Goal: Transaction & Acquisition: Purchase product/service

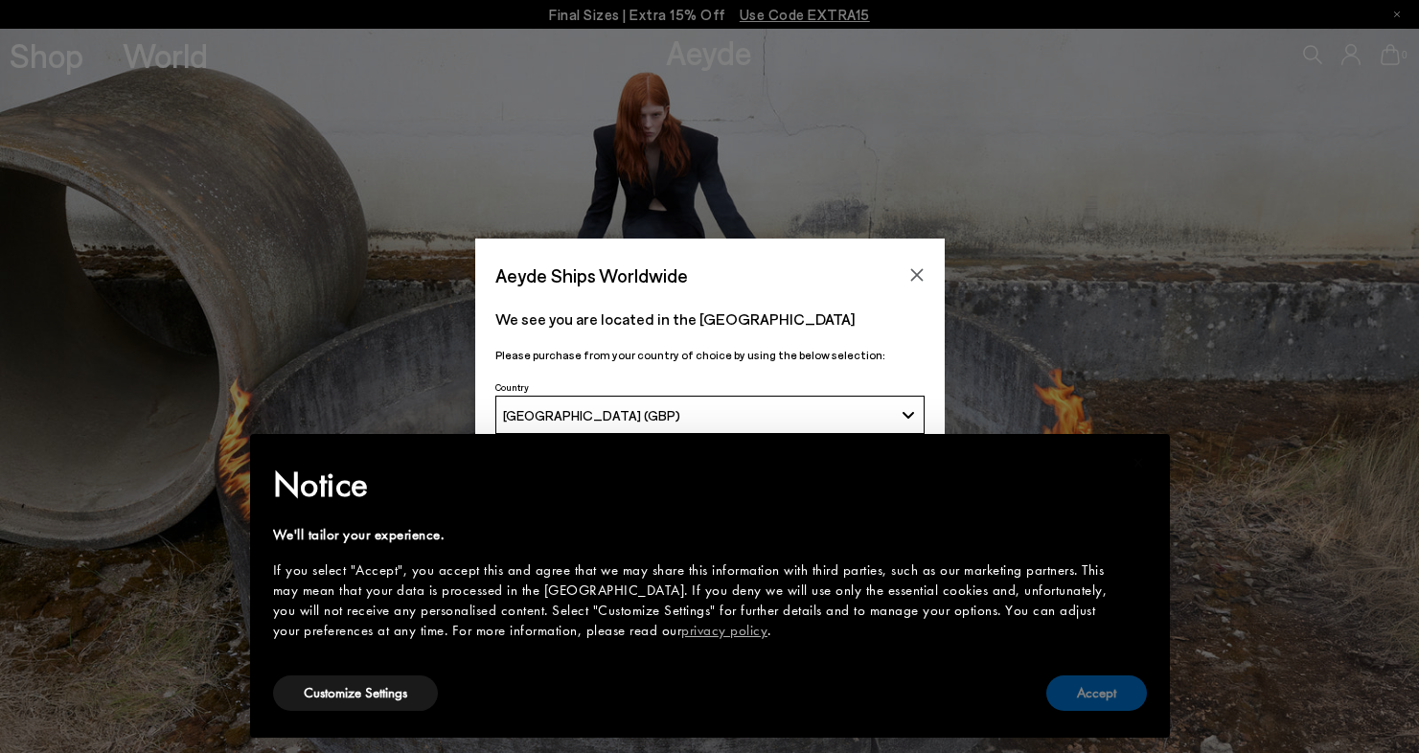
click at [1071, 688] on button "Accept" at bounding box center [1096, 693] width 101 height 35
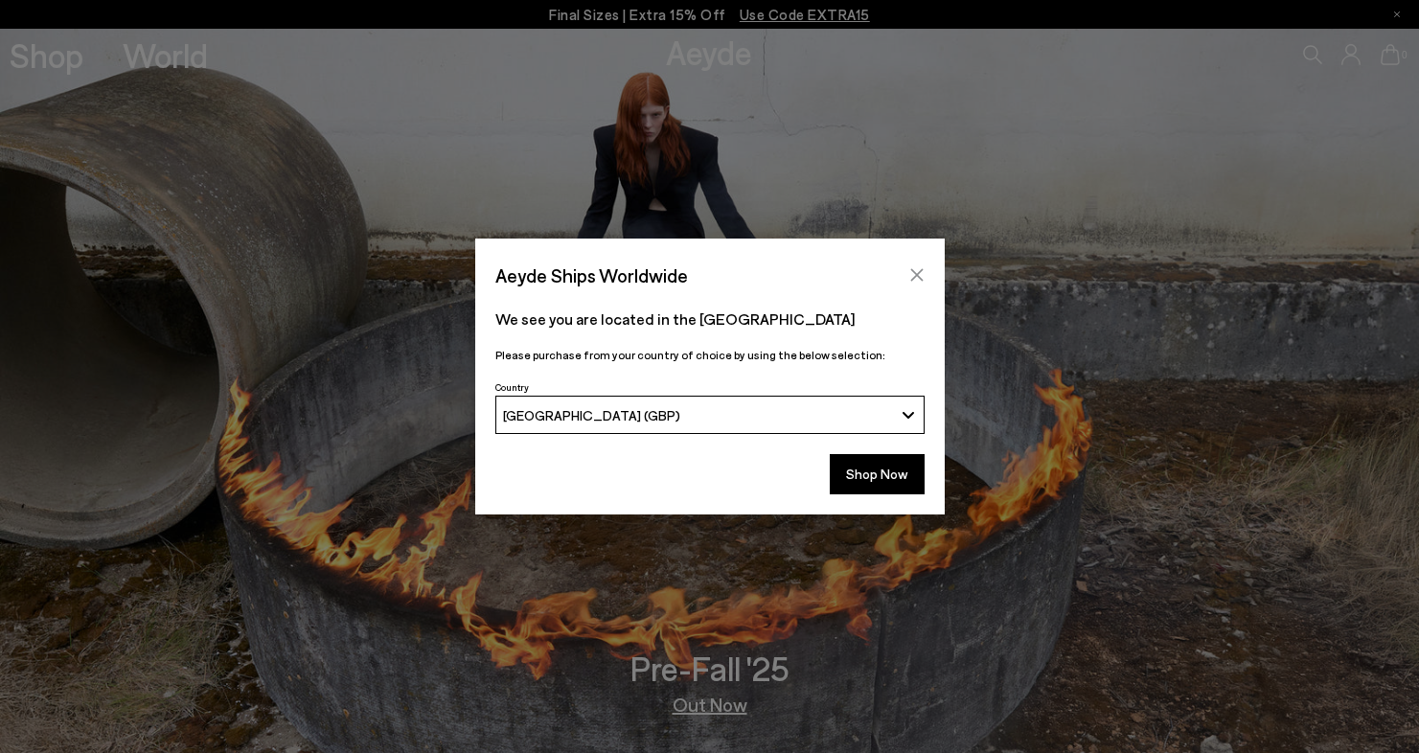
click at [916, 271] on icon "Close" at bounding box center [916, 274] width 15 height 15
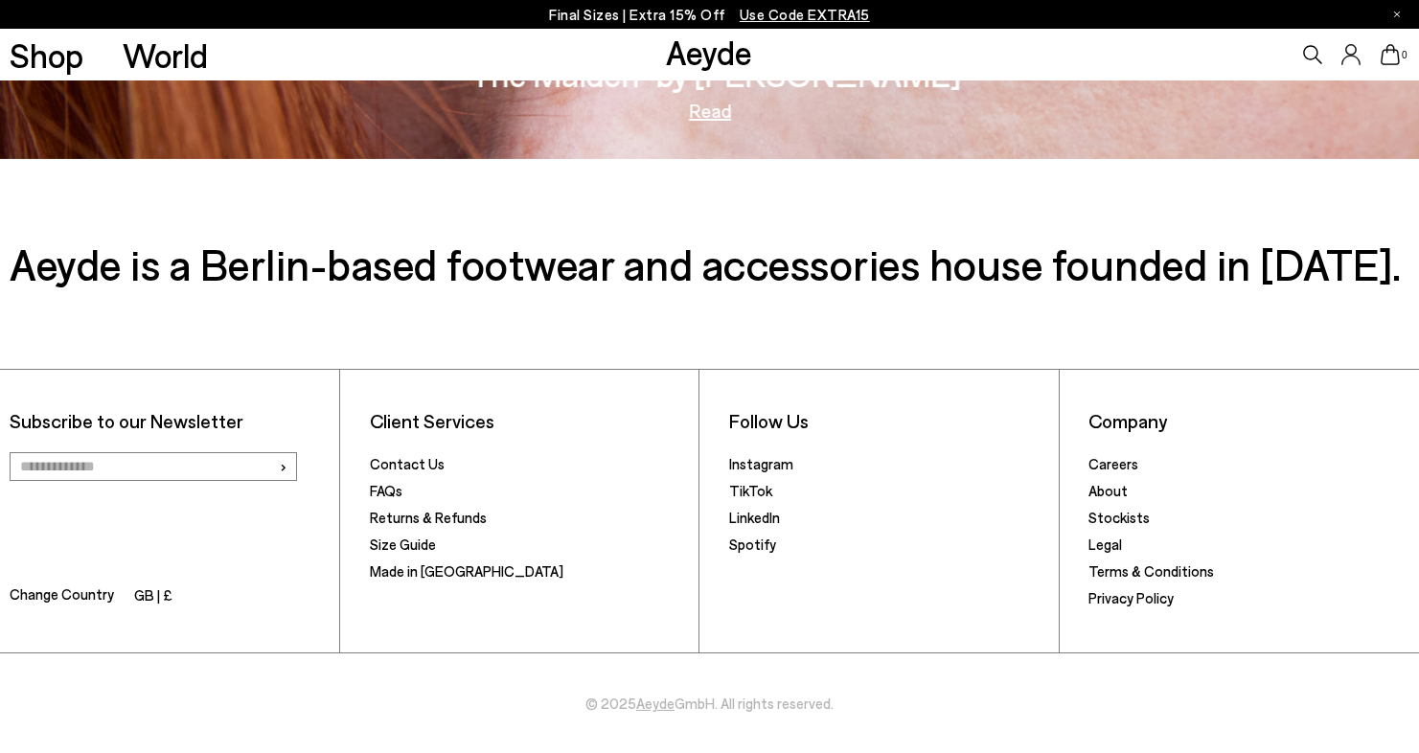
scroll to position [3286, 0]
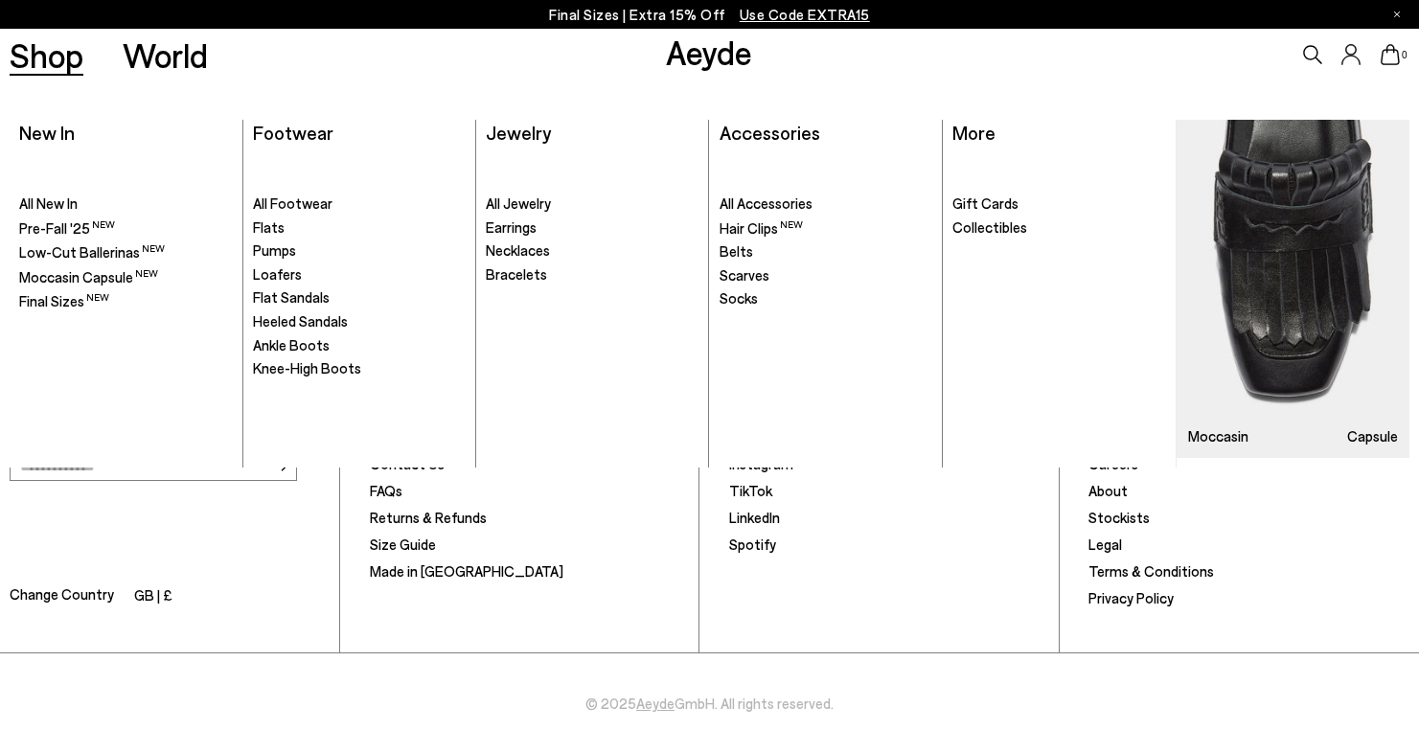
click at [62, 53] on link "Shop" at bounding box center [47, 55] width 74 height 34
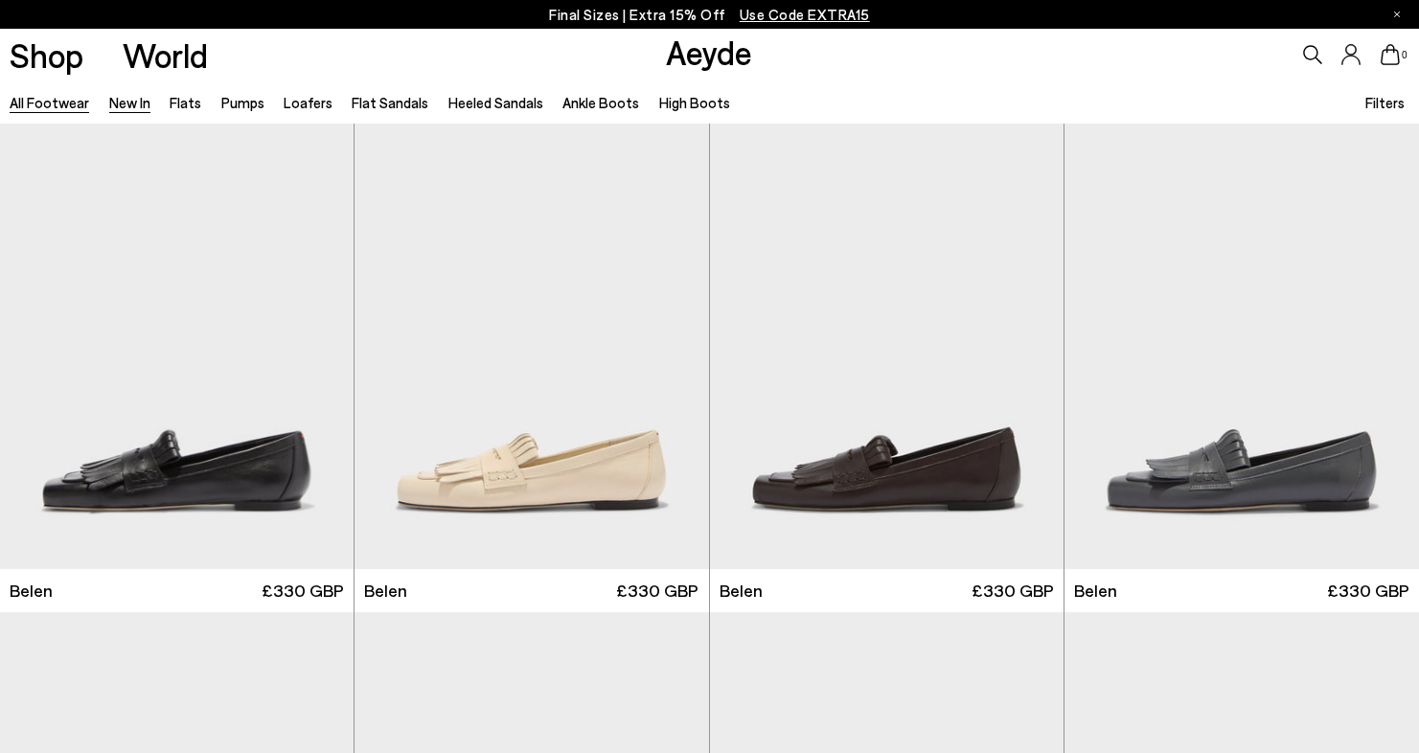
click at [141, 97] on link "New In" at bounding box center [129, 102] width 41 height 17
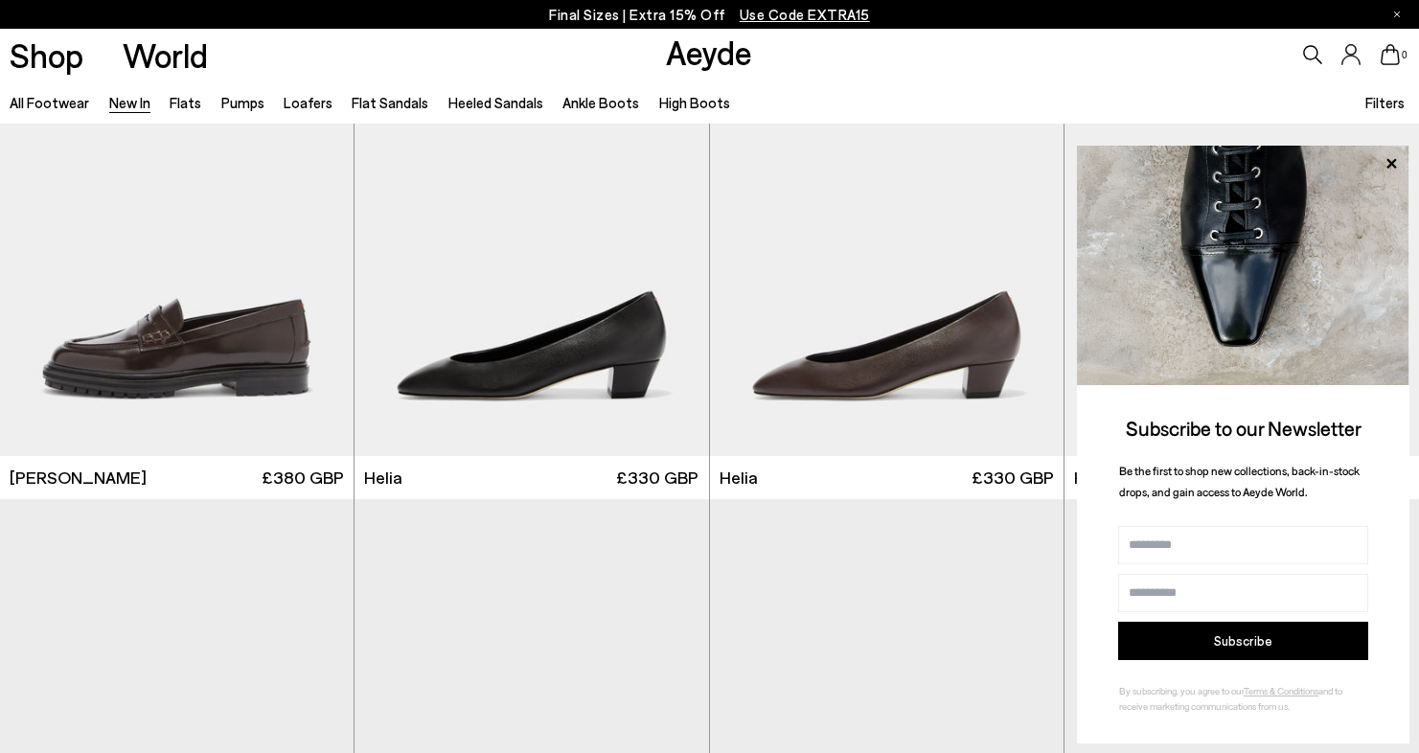
scroll to position [1577, 0]
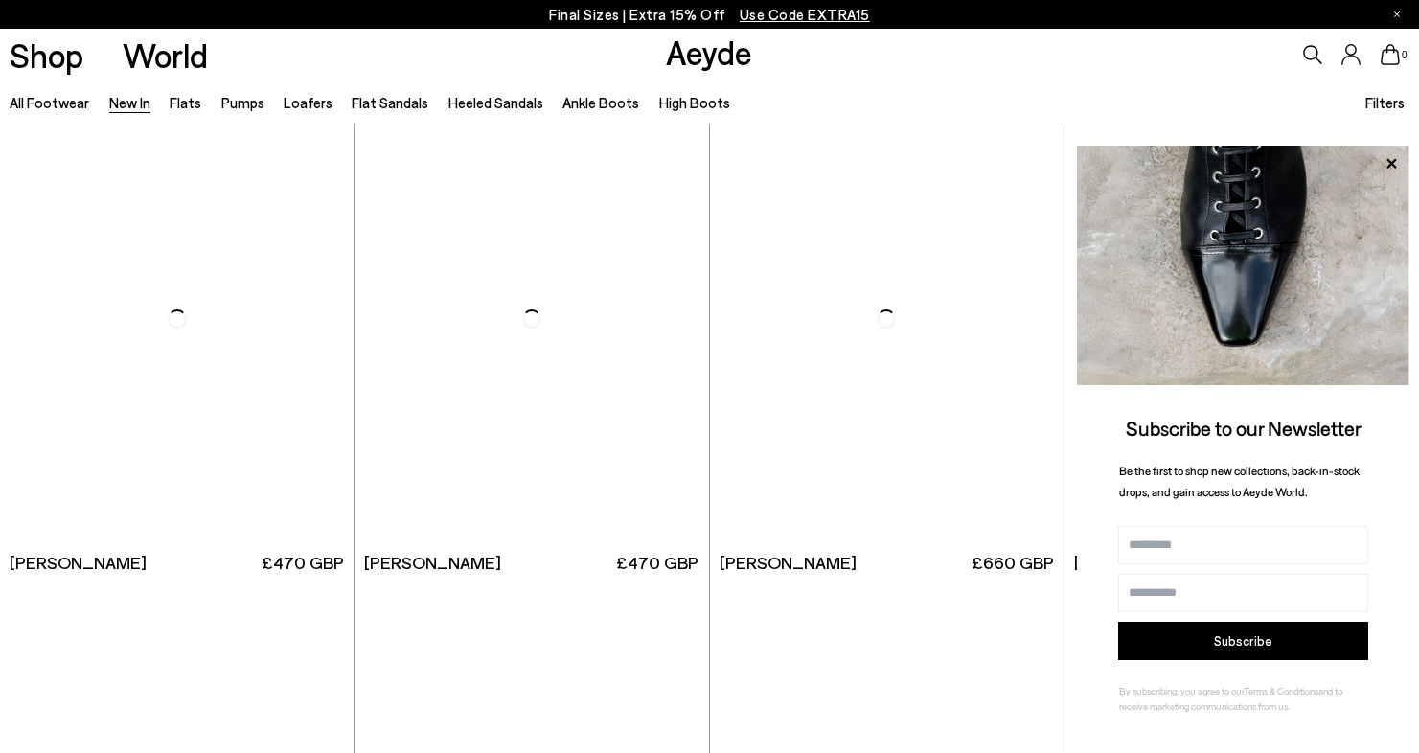
scroll to position [5396, 0]
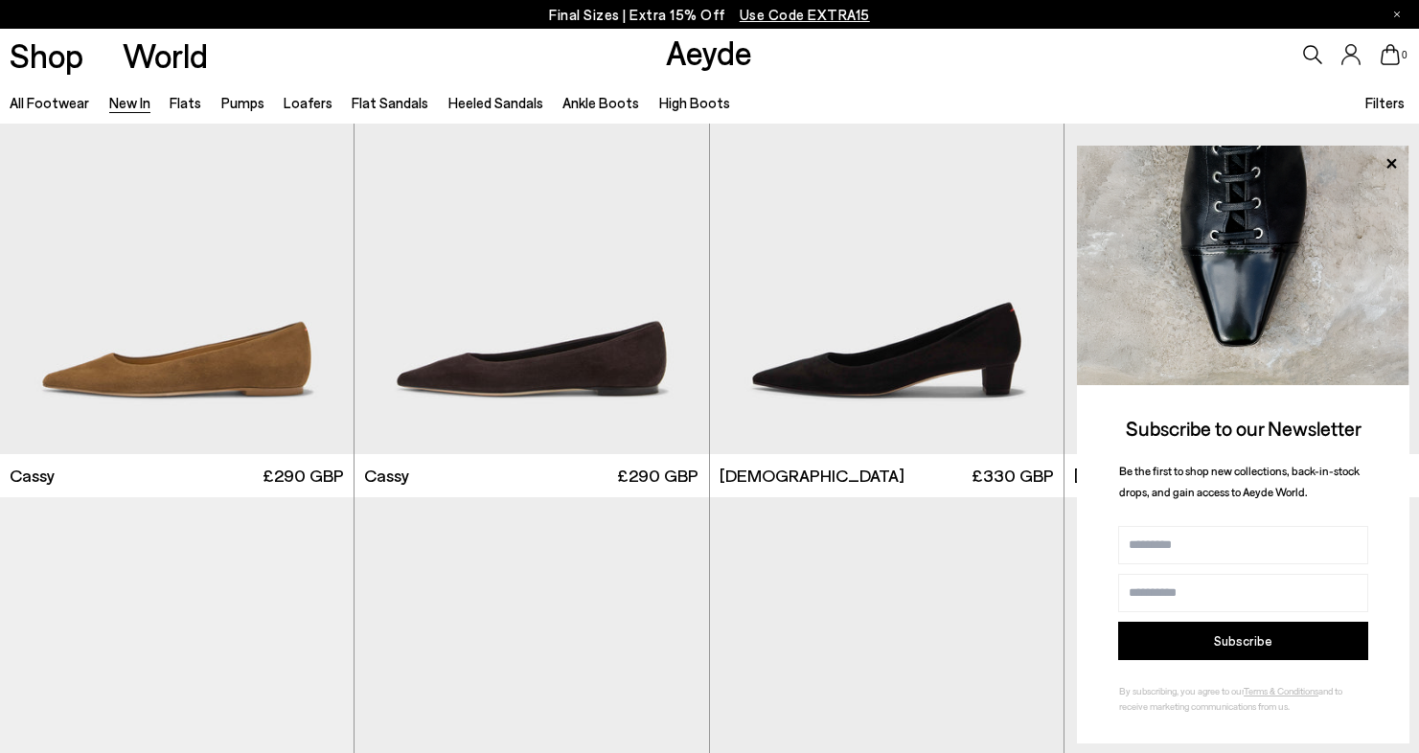
scroll to position [7924, 0]
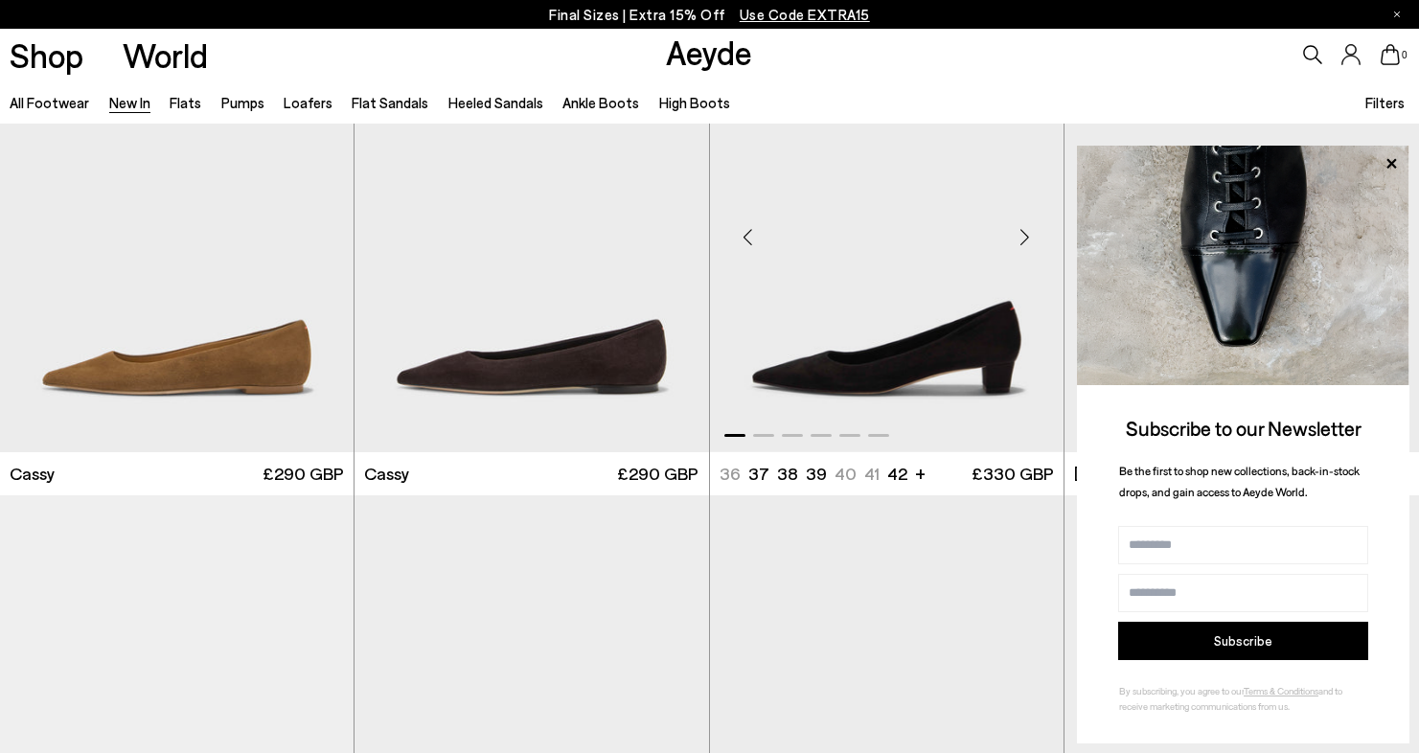
click at [891, 355] on img "1 / 6" at bounding box center [887, 229] width 354 height 445
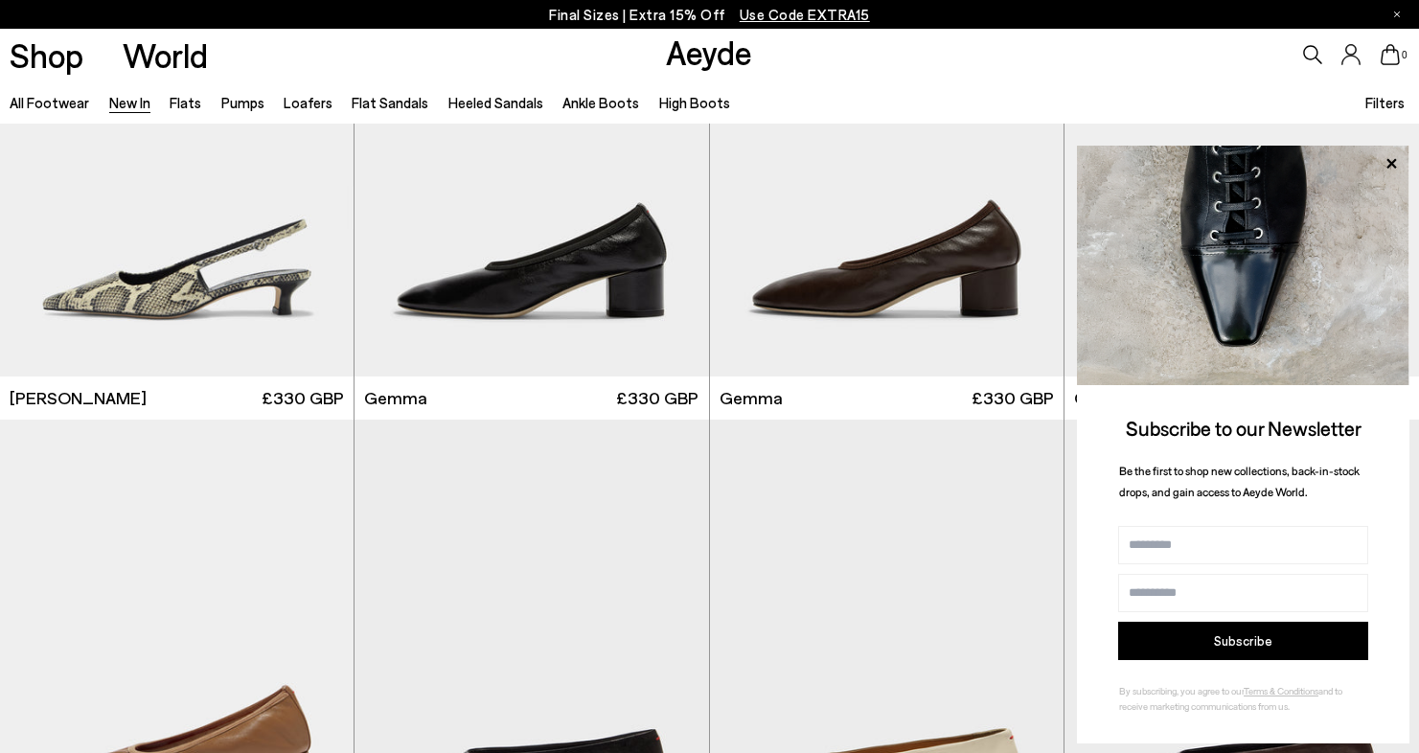
scroll to position [10064, 0]
